Goal: Task Accomplishment & Management: Use online tool/utility

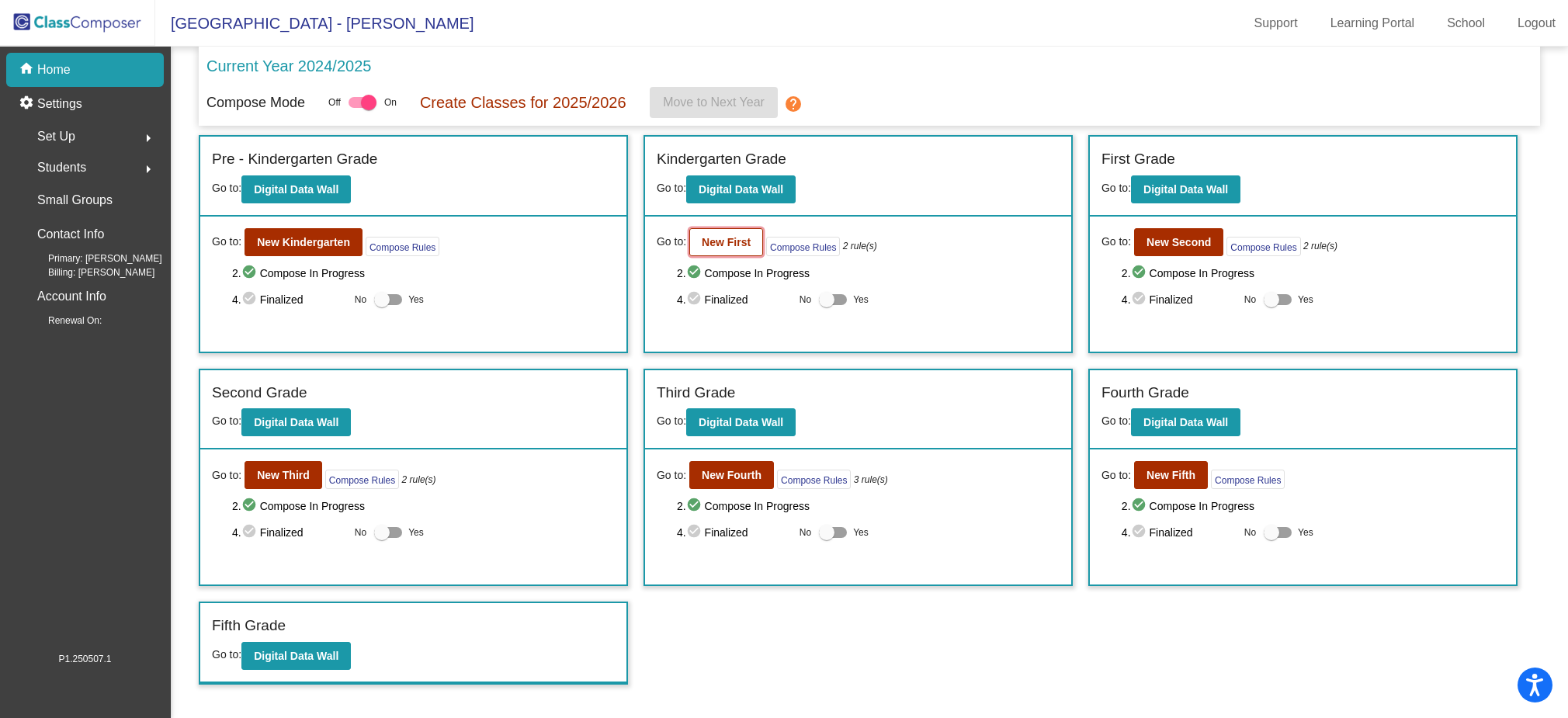
click at [749, 238] on button "New First" at bounding box center [726, 242] width 74 height 28
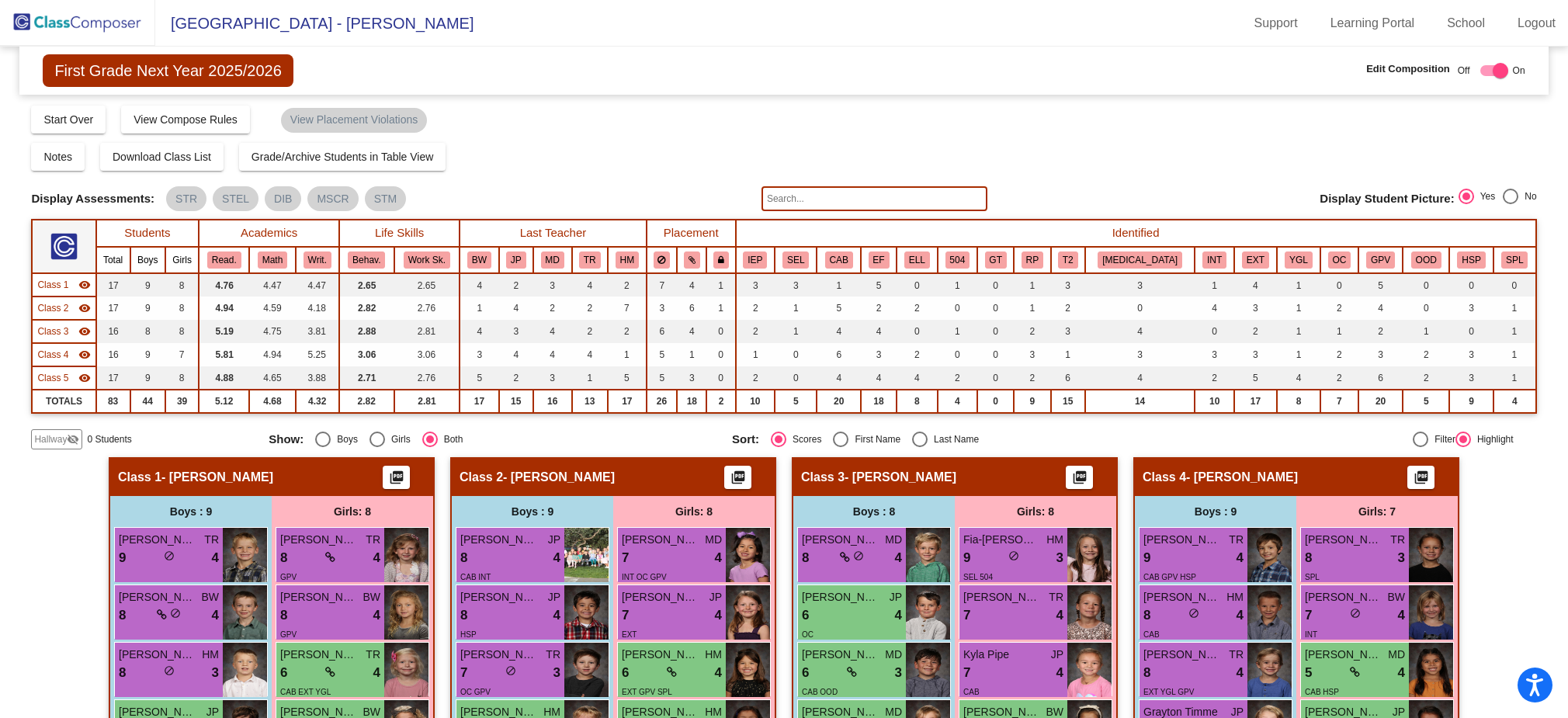
click at [826, 200] on input "text" at bounding box center [874, 199] width 226 height 25
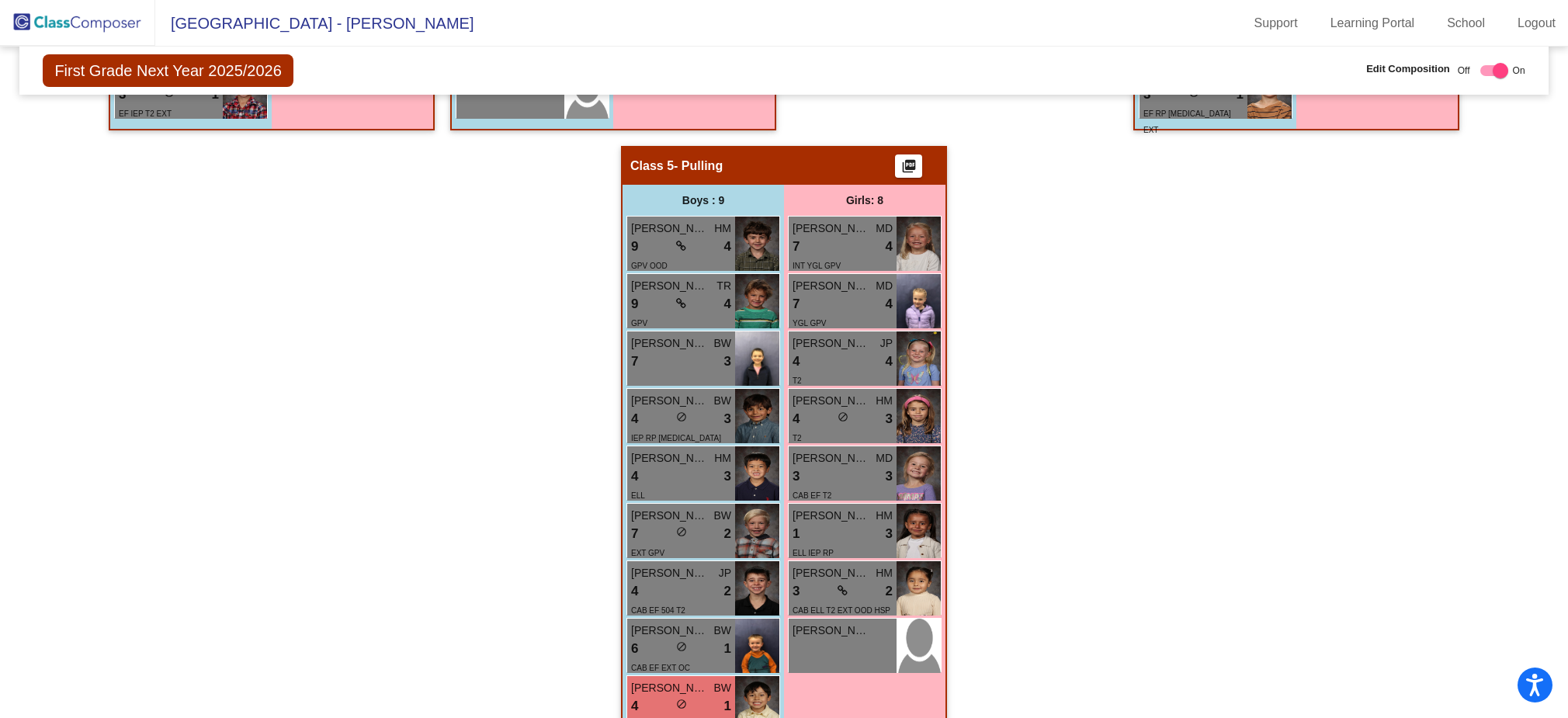
scroll to position [956, 0]
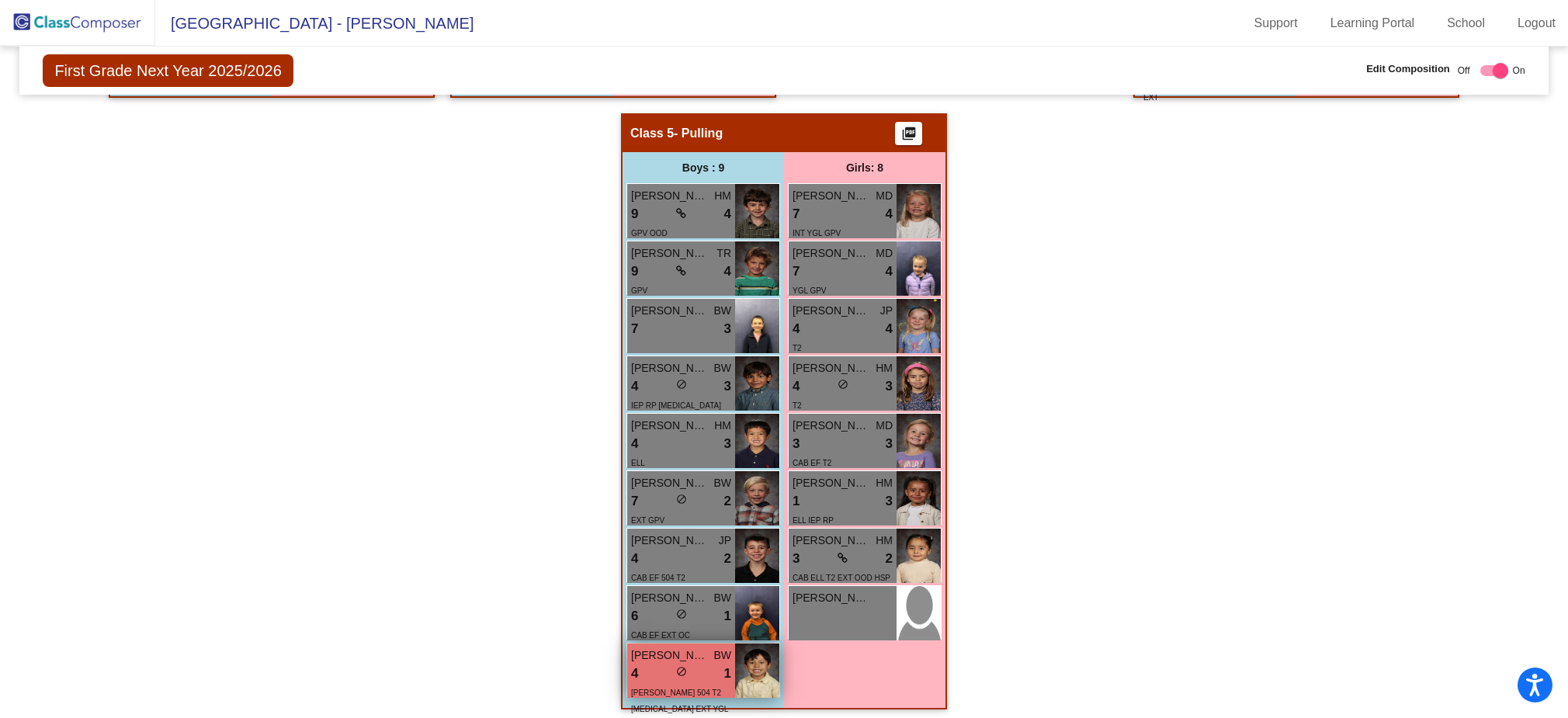
type input "joaqu"
click at [664, 666] on div "4 lock do_not_disturb_alt 1" at bounding box center [681, 674] width 100 height 20
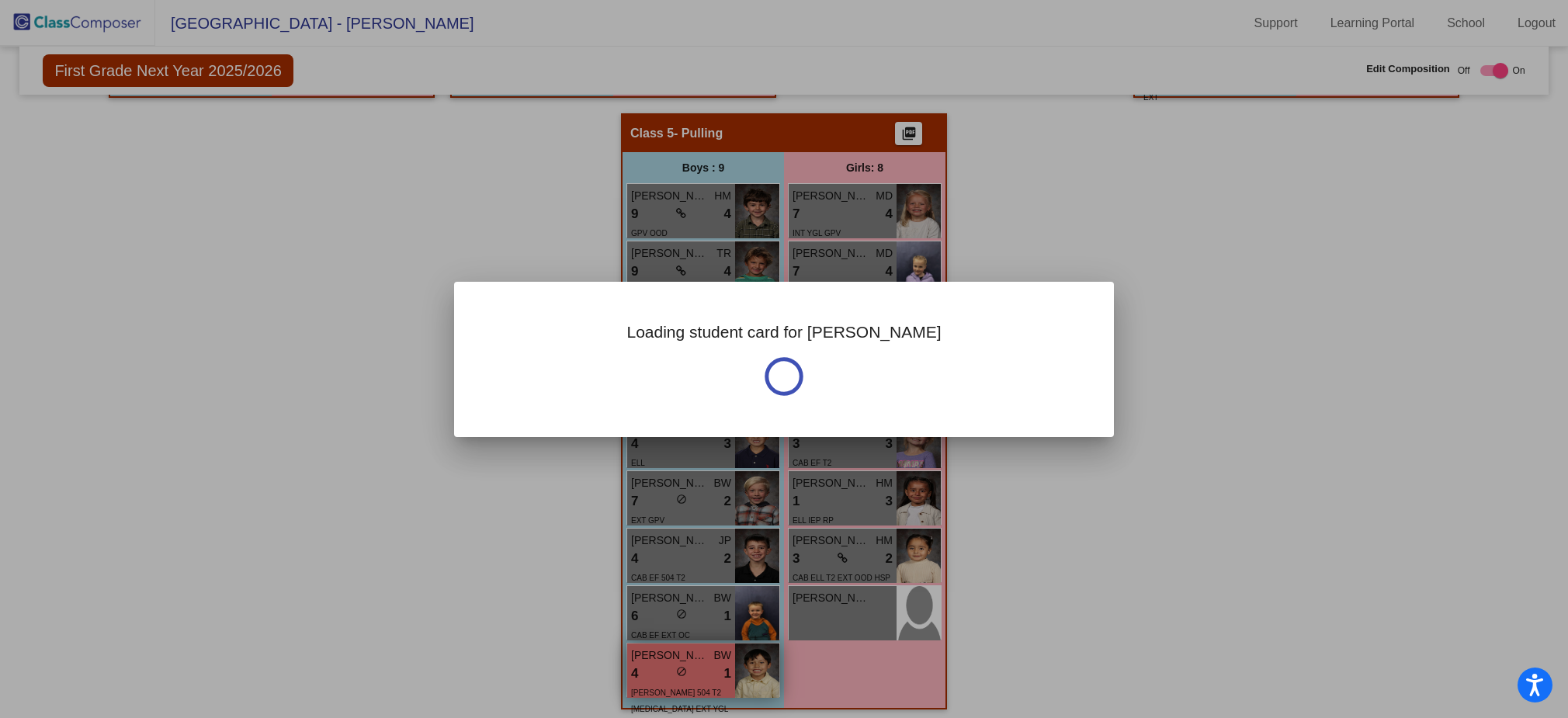
click at [664, 666] on div at bounding box center [784, 359] width 1568 height 718
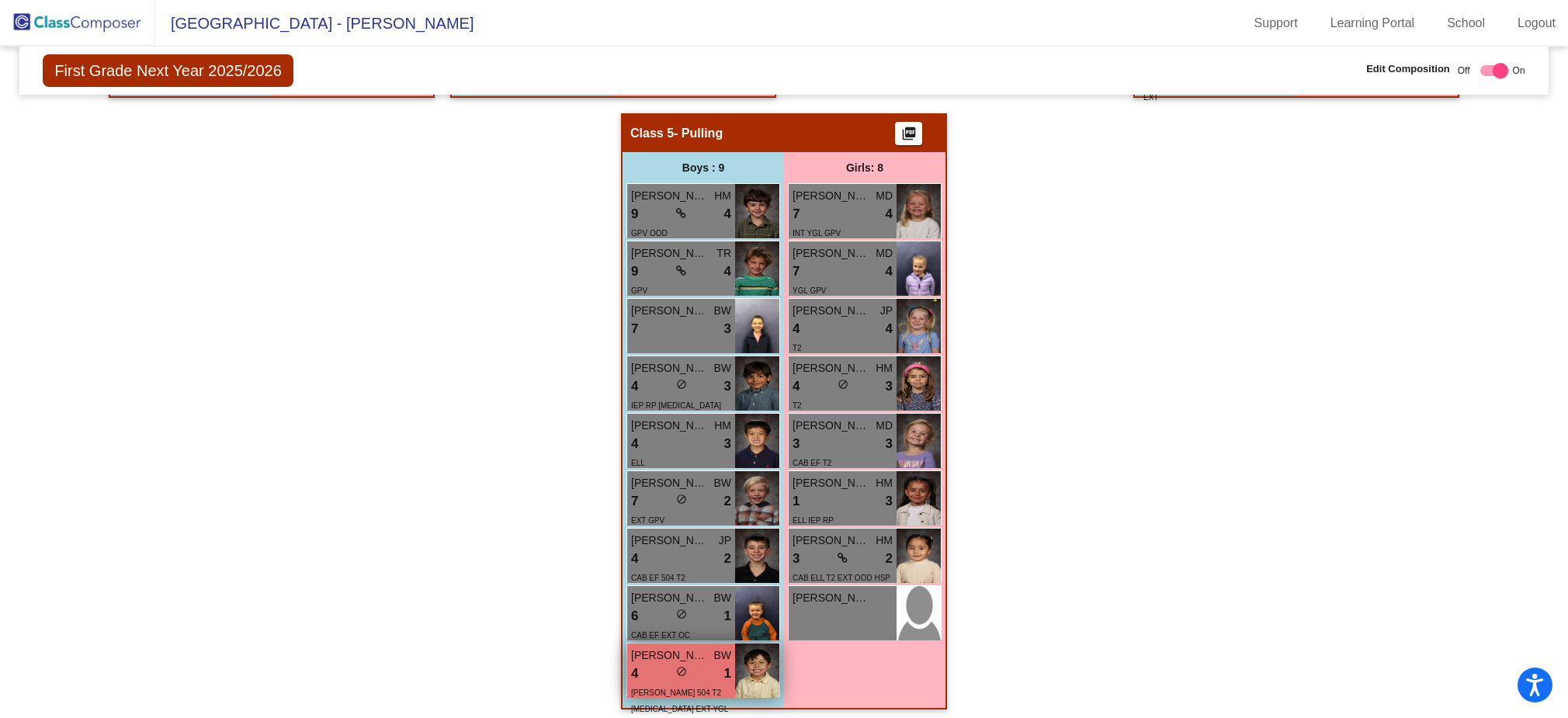
click at [664, 666] on div "4 lock do_not_disturb_alt 1" at bounding box center [681, 674] width 100 height 20
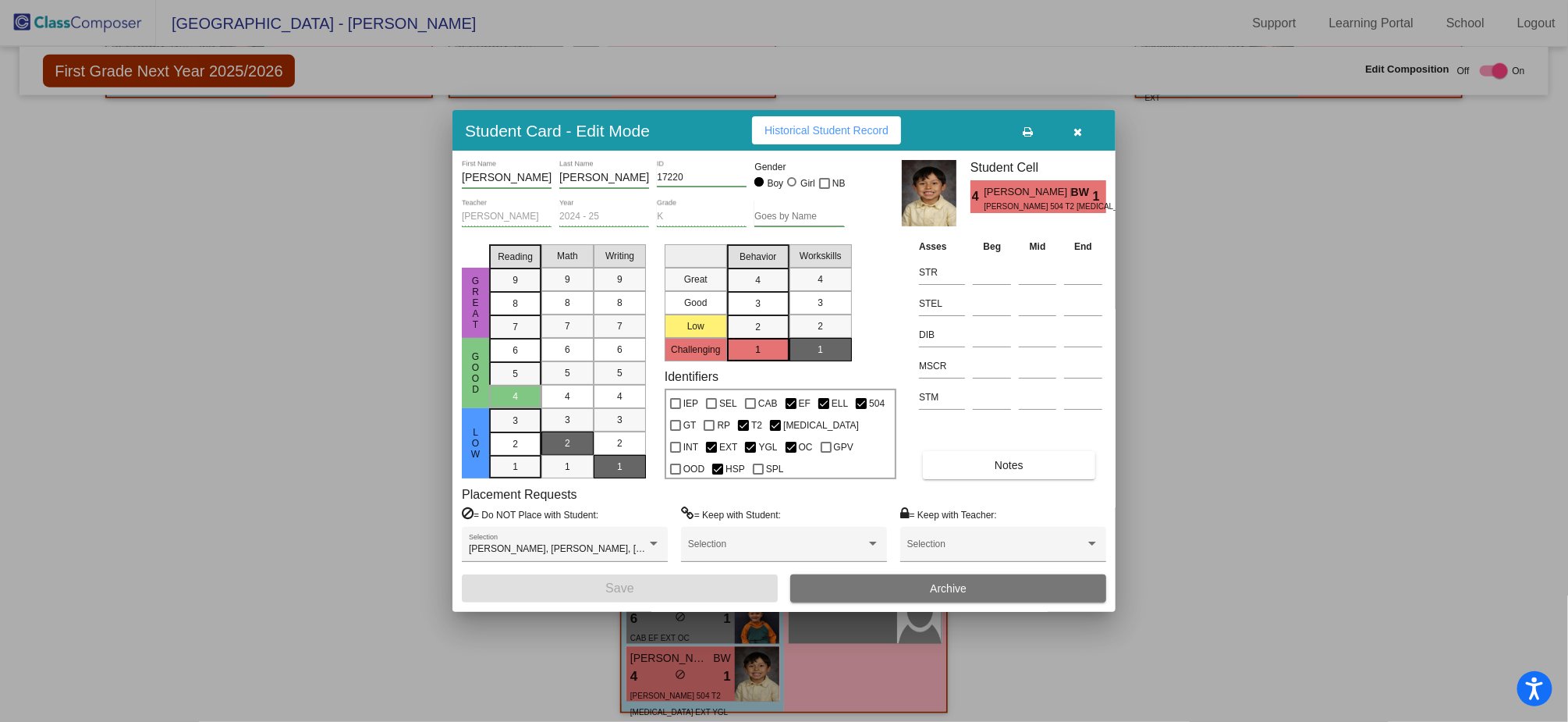
click at [1075, 135] on icon "button" at bounding box center [1078, 132] width 8 height 11
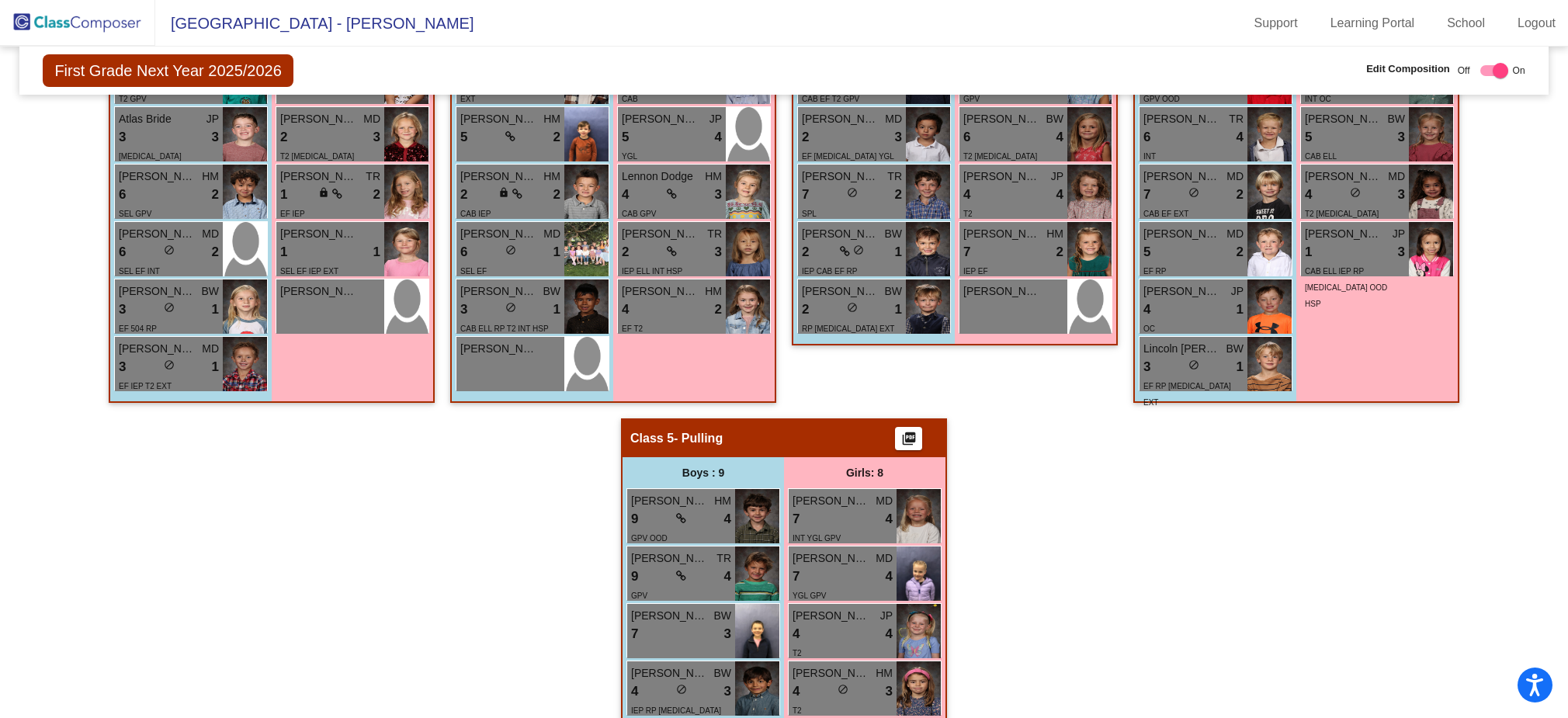
scroll to position [0, 0]
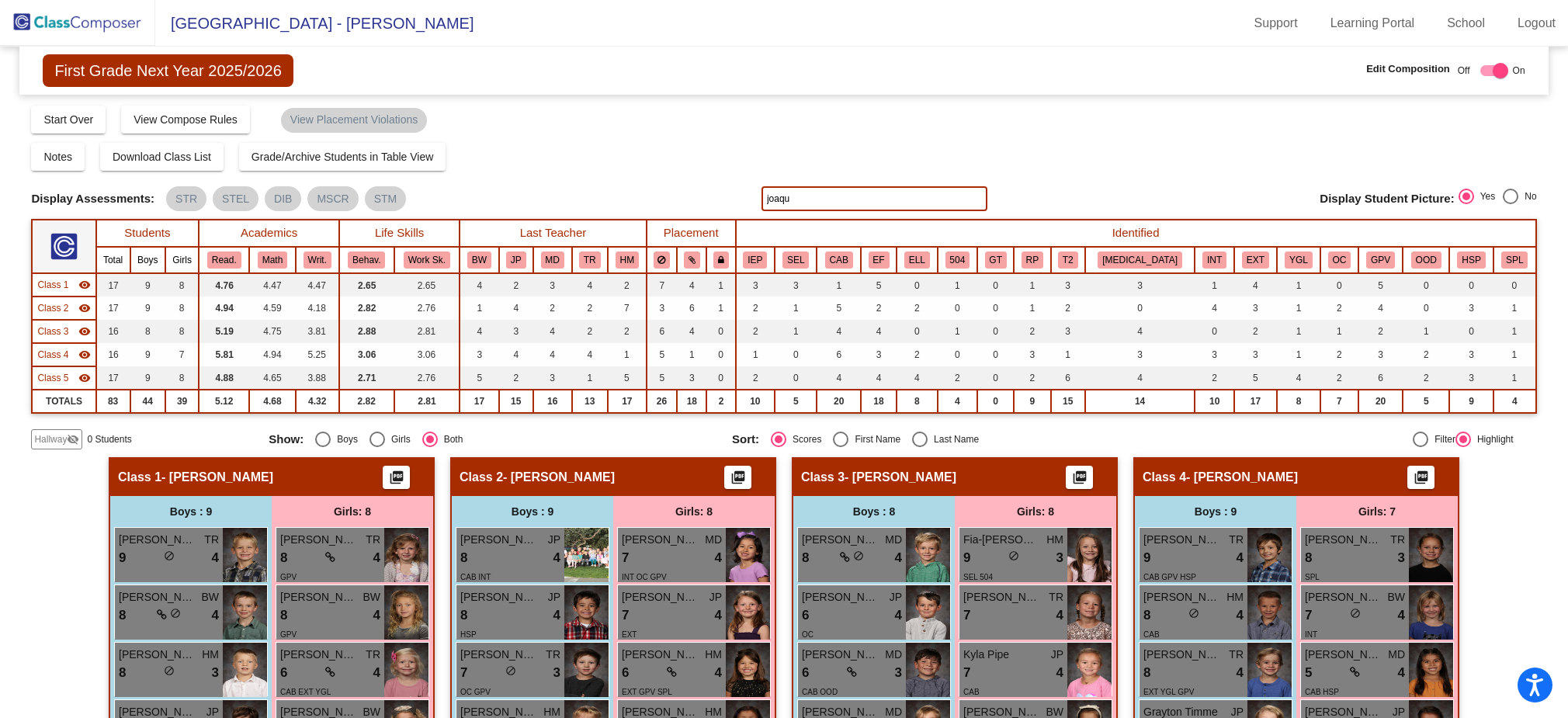
click at [806, 207] on input "joaqu" at bounding box center [874, 199] width 226 height 25
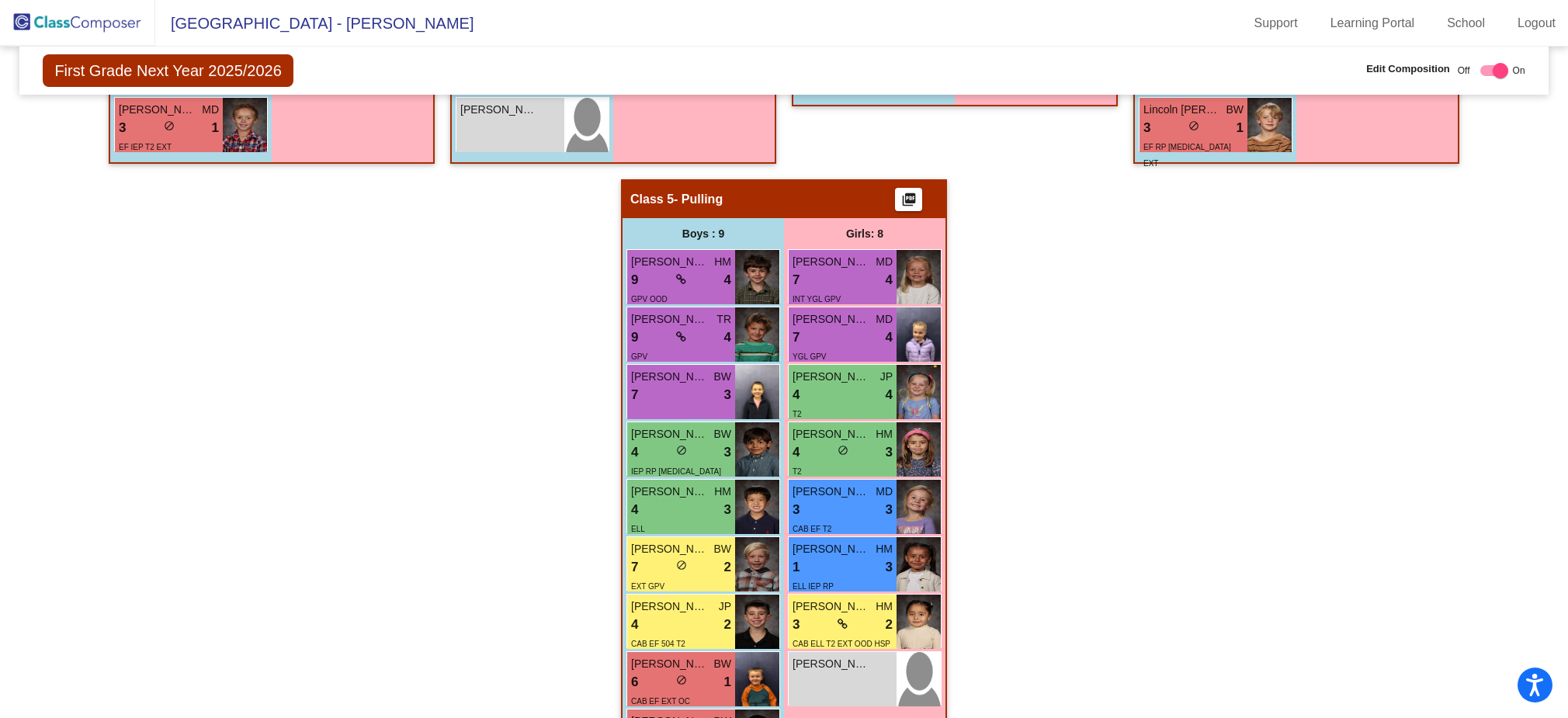
scroll to position [956, 0]
